Goal: Task Accomplishment & Management: Use online tool/utility

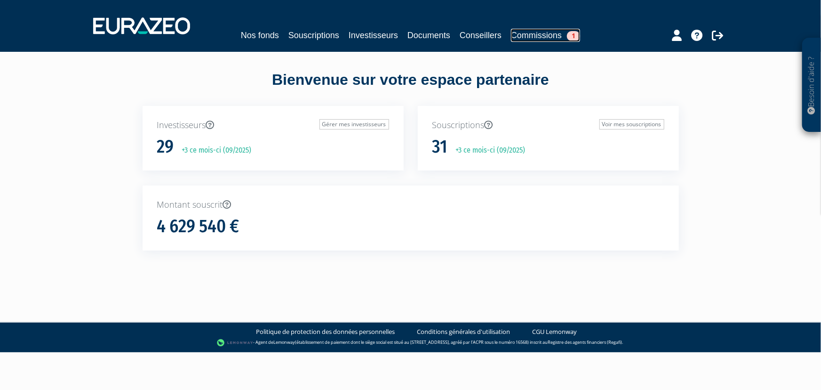
click at [548, 37] on link "Commissions 1" at bounding box center [545, 35] width 69 height 13
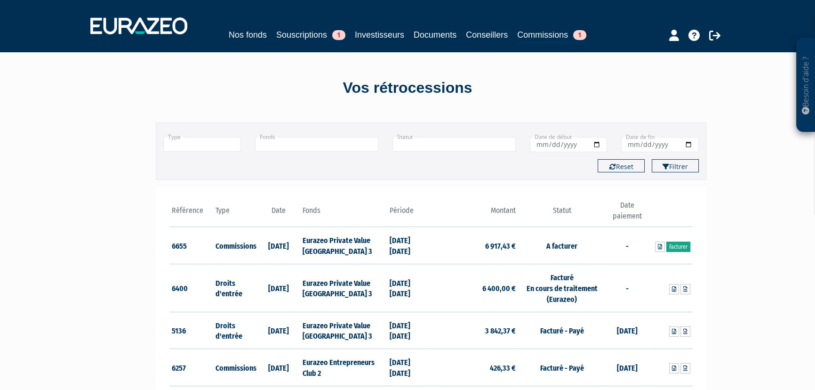
click at [672, 241] on link "Facturer" at bounding box center [678, 246] width 24 height 10
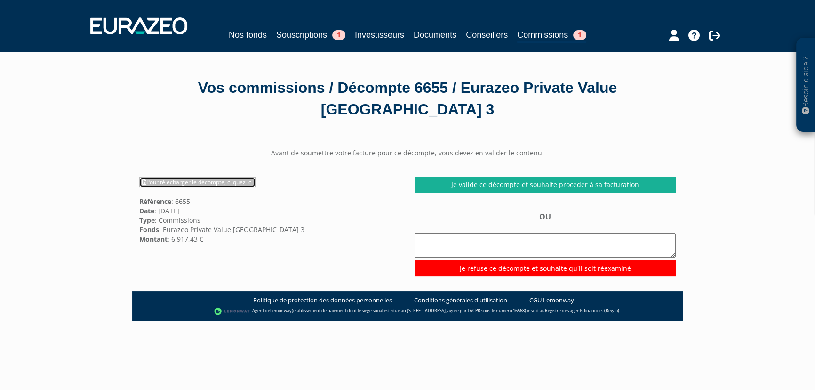
click at [189, 180] on link "Pour télécharger le décompte, cliquez ici" at bounding box center [197, 182] width 116 height 10
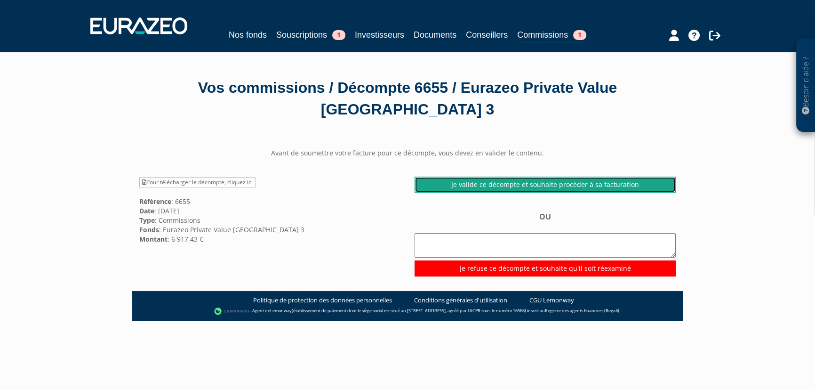
click at [537, 181] on link "Je valide ce décompte et souhaite procéder à sa facturation" at bounding box center [545, 184] width 261 height 16
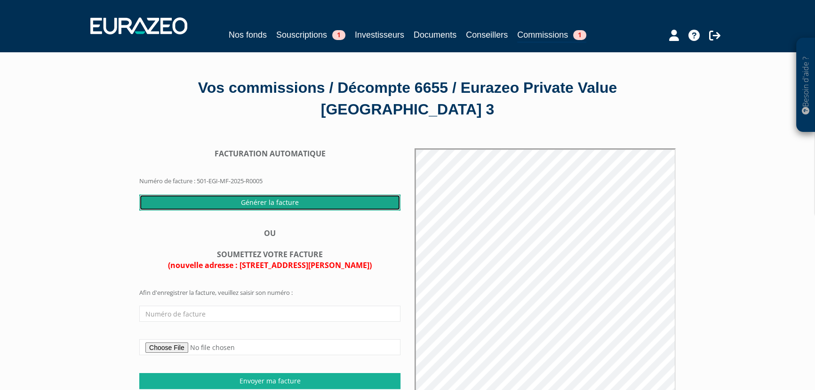
click at [264, 203] on input "Générer la facture" at bounding box center [269, 202] width 261 height 16
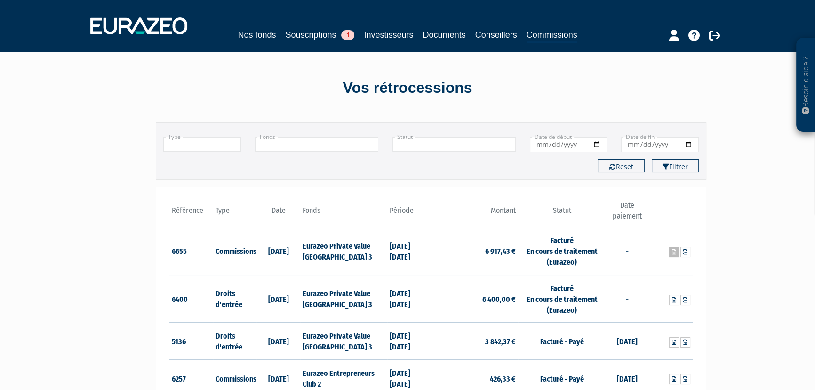
click at [673, 253] on icon at bounding box center [674, 252] width 4 height 6
click at [686, 254] on icon at bounding box center [685, 252] width 4 height 6
